Goal: Information Seeking & Learning: Understand process/instructions

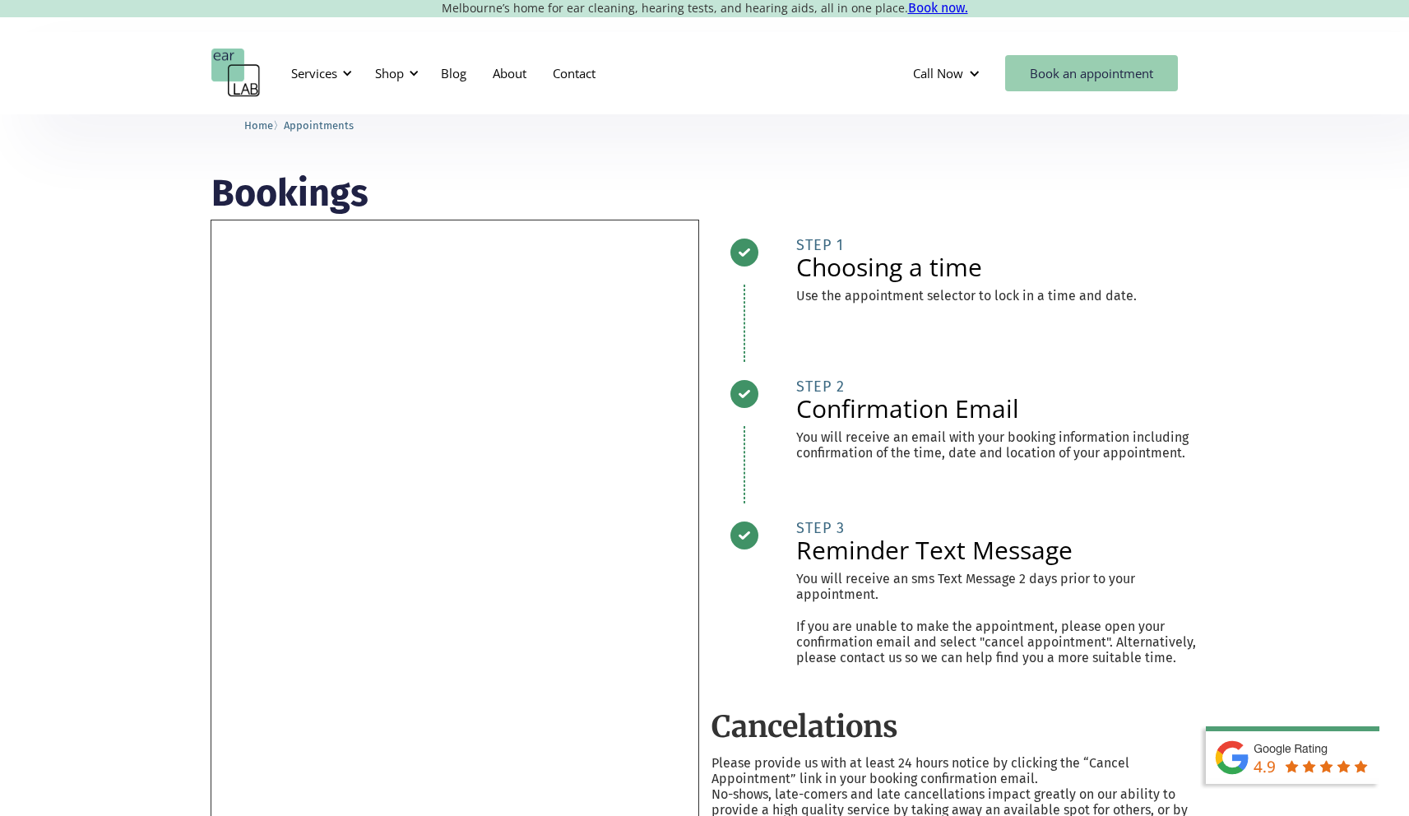
click at [1054, 75] on link "Book an appointment" at bounding box center [1091, 73] width 173 height 36
click at [403, 68] on div "Shop" at bounding box center [389, 73] width 29 height 16
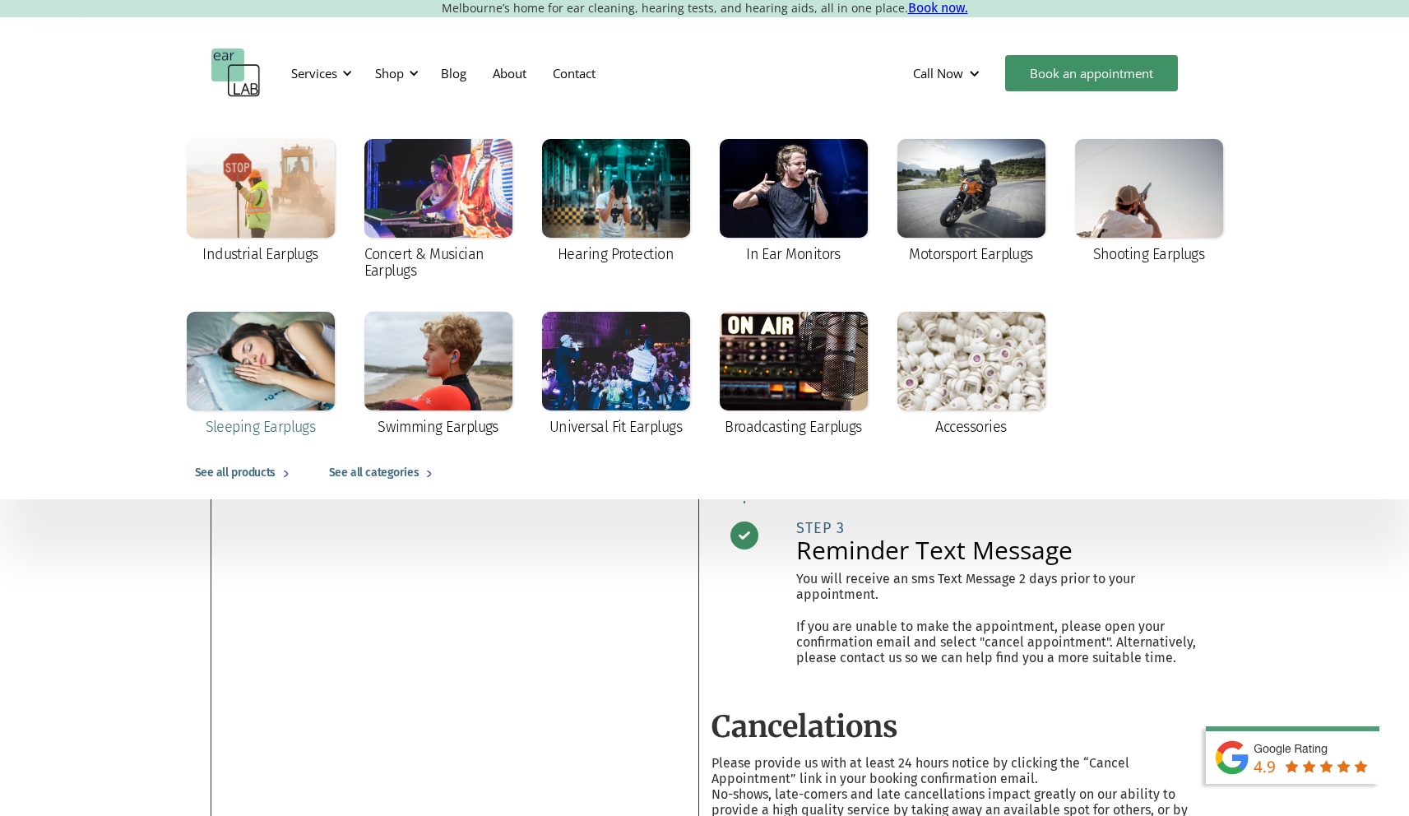
click at [249, 375] on div at bounding box center [261, 361] width 148 height 99
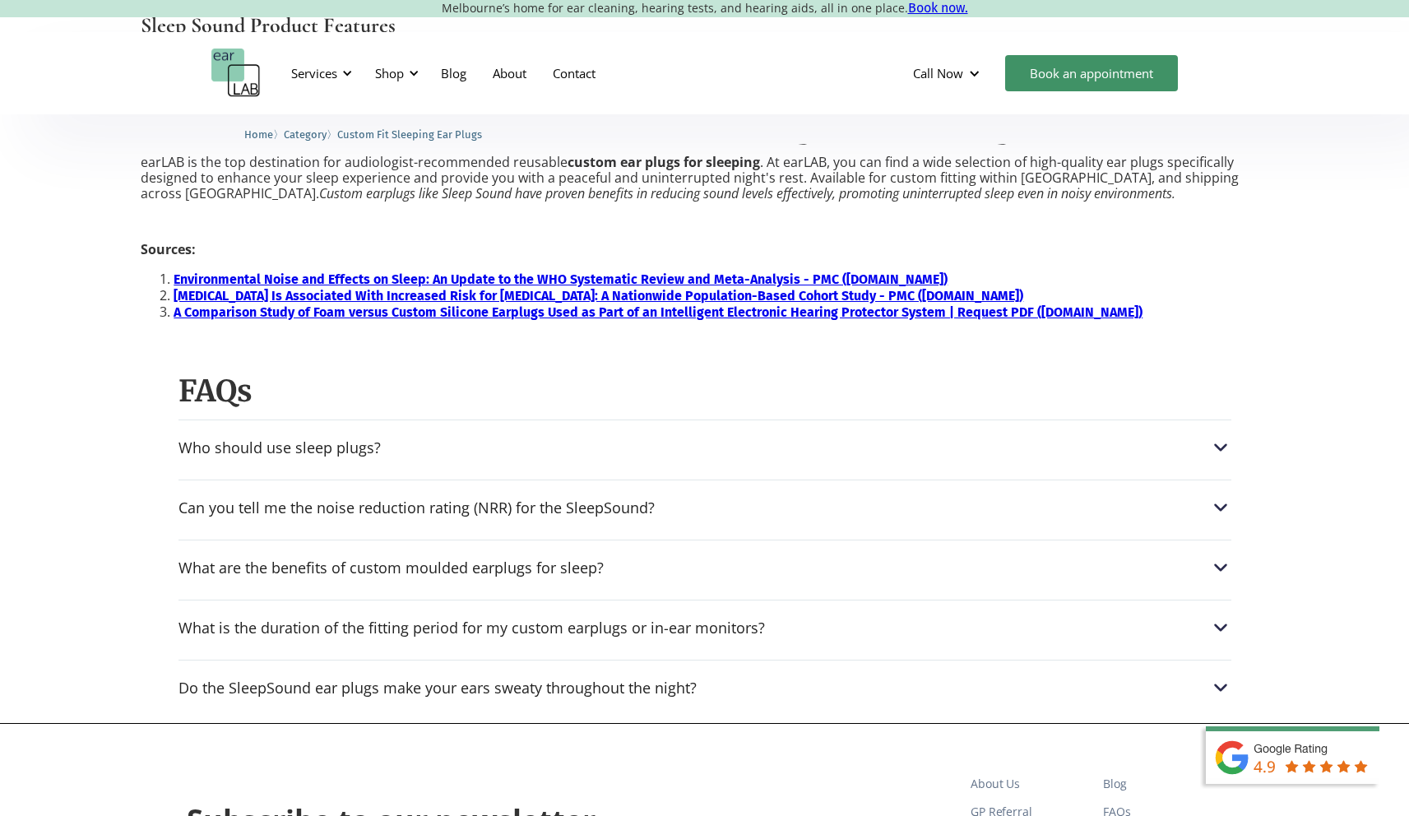
scroll to position [2009, 0]
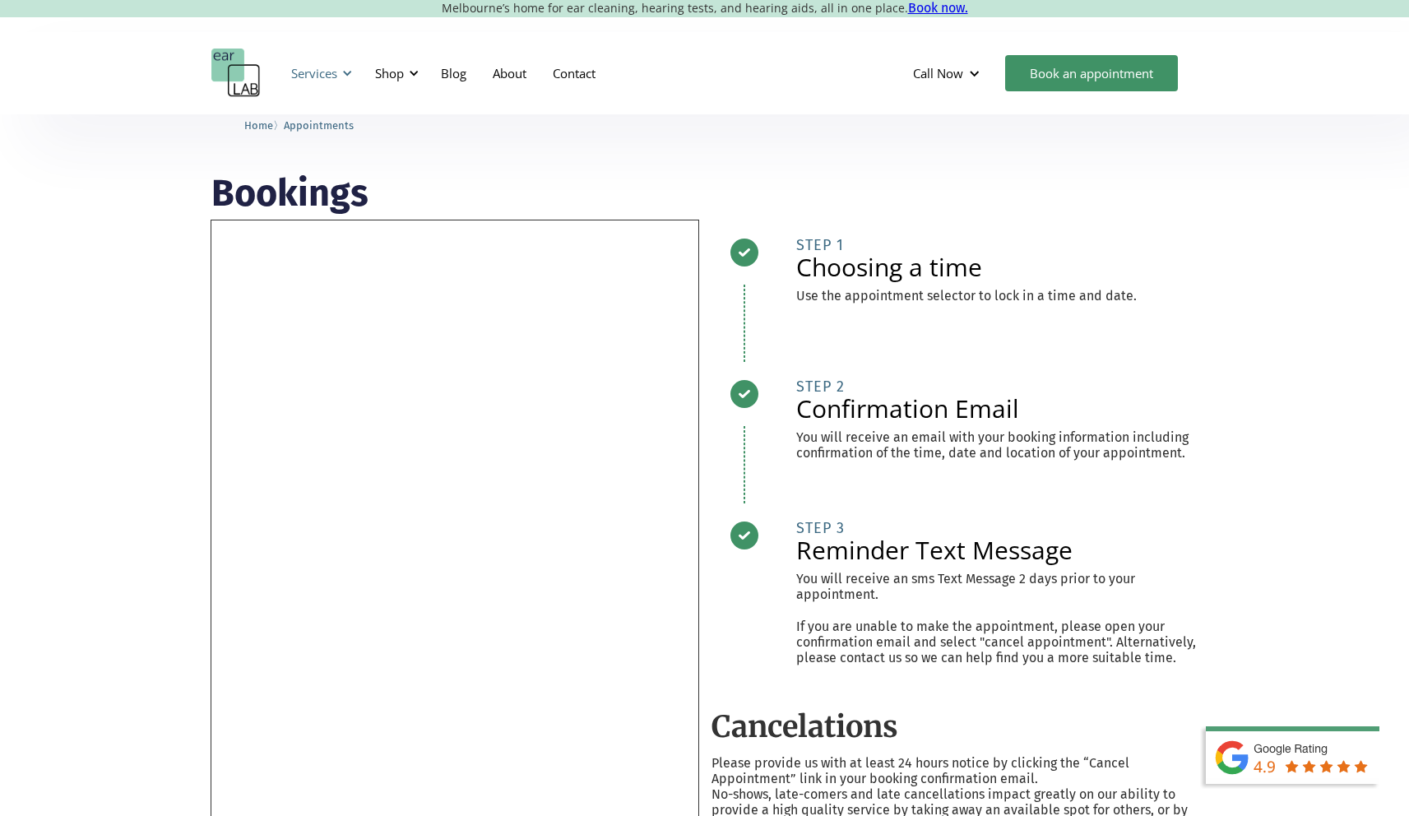
click at [337, 72] on div "Services" at bounding box center [319, 73] width 76 height 49
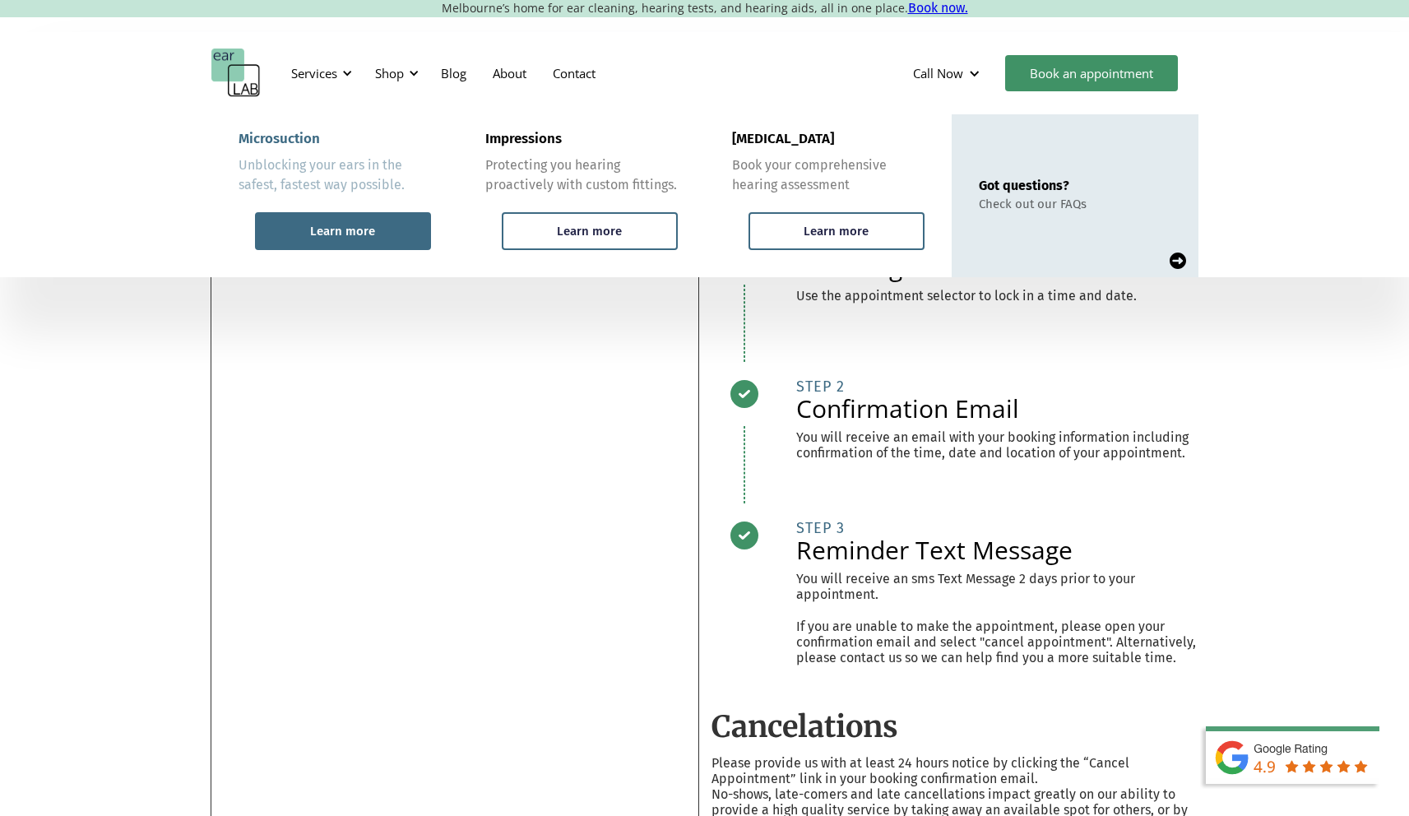
click at [358, 223] on div "Learn more" at bounding box center [343, 231] width 176 height 38
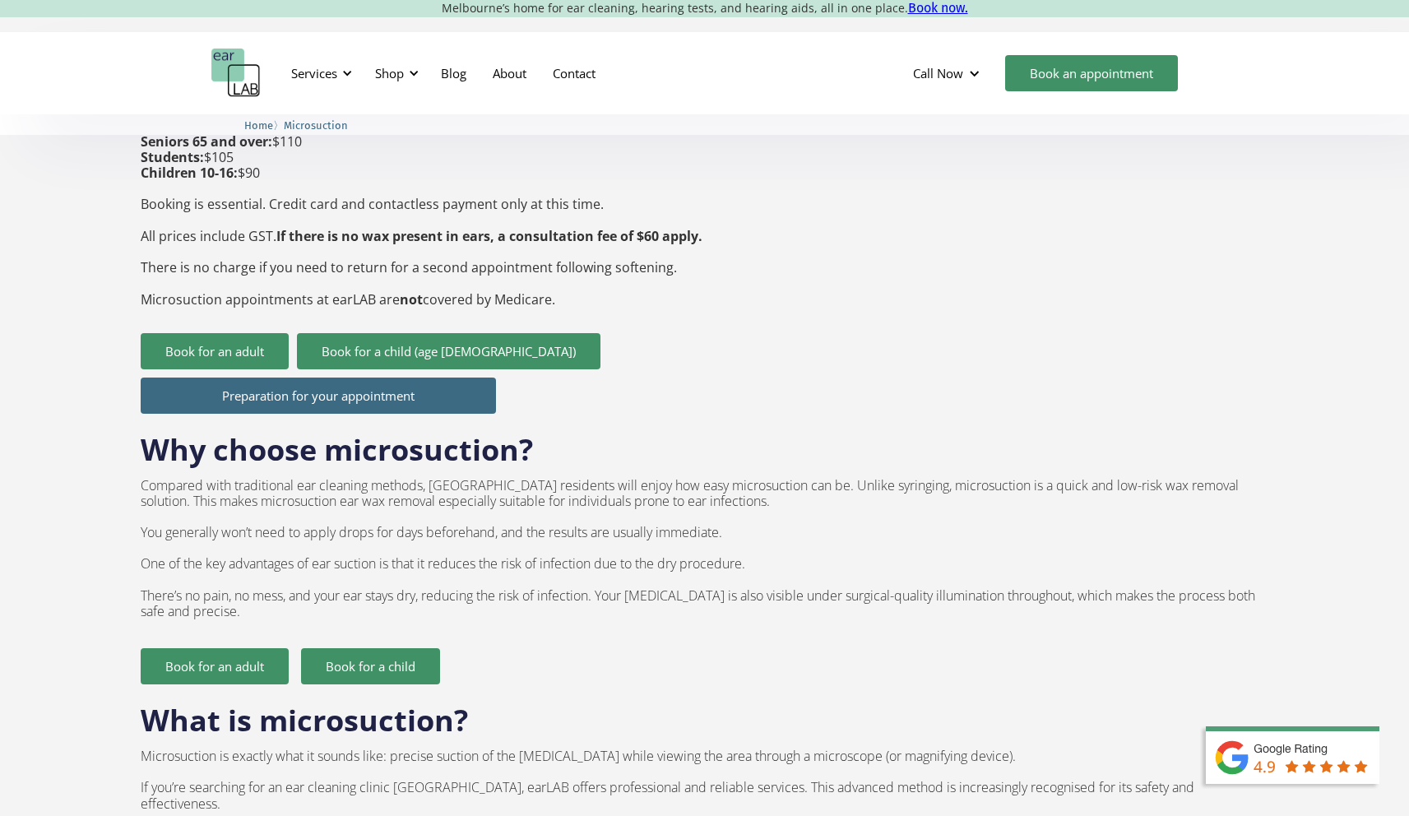
scroll to position [272, 0]
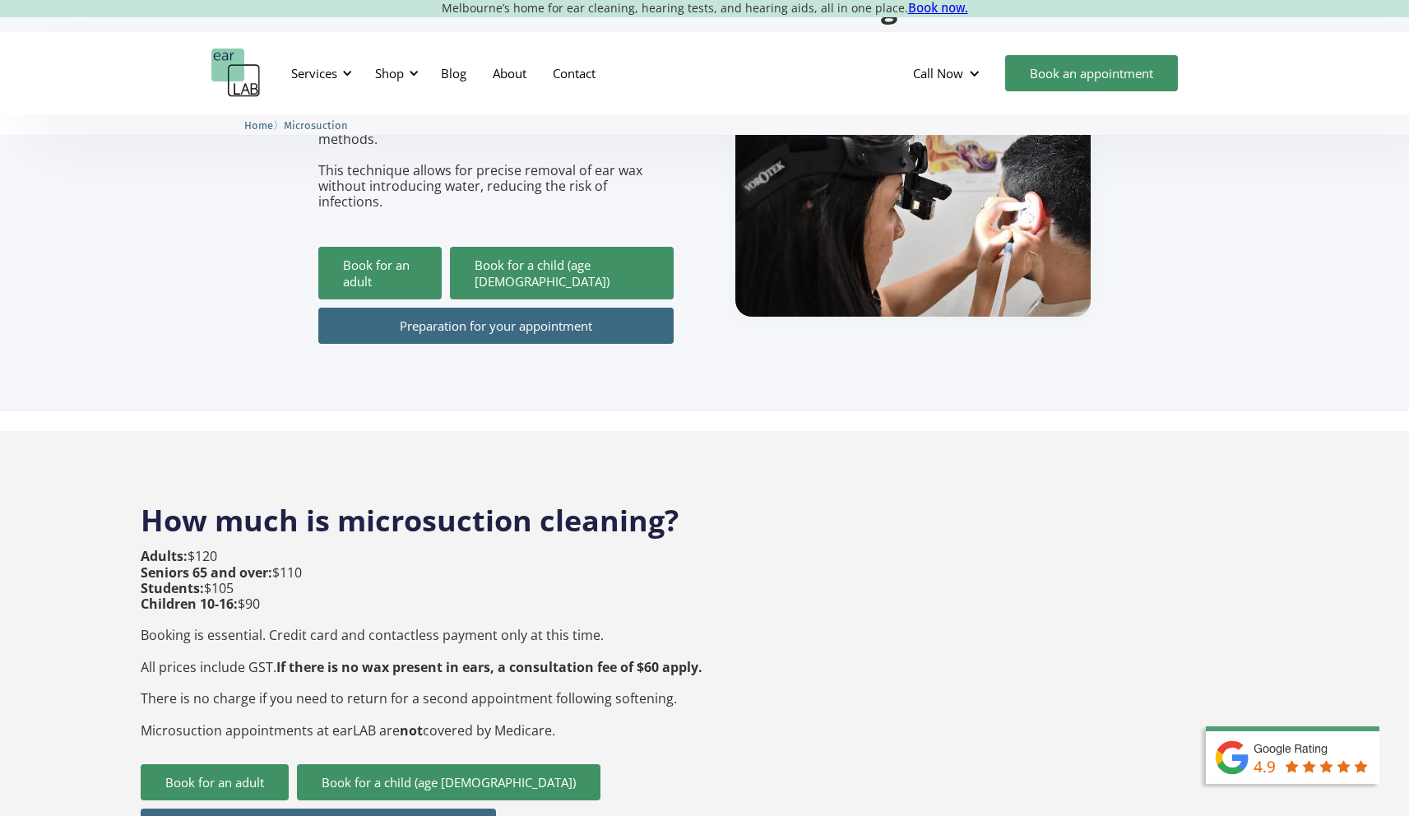
click at [453, 308] on link "Preparation for your appointment" at bounding box center [495, 326] width 355 height 36
